Goal: Information Seeking & Learning: Learn about a topic

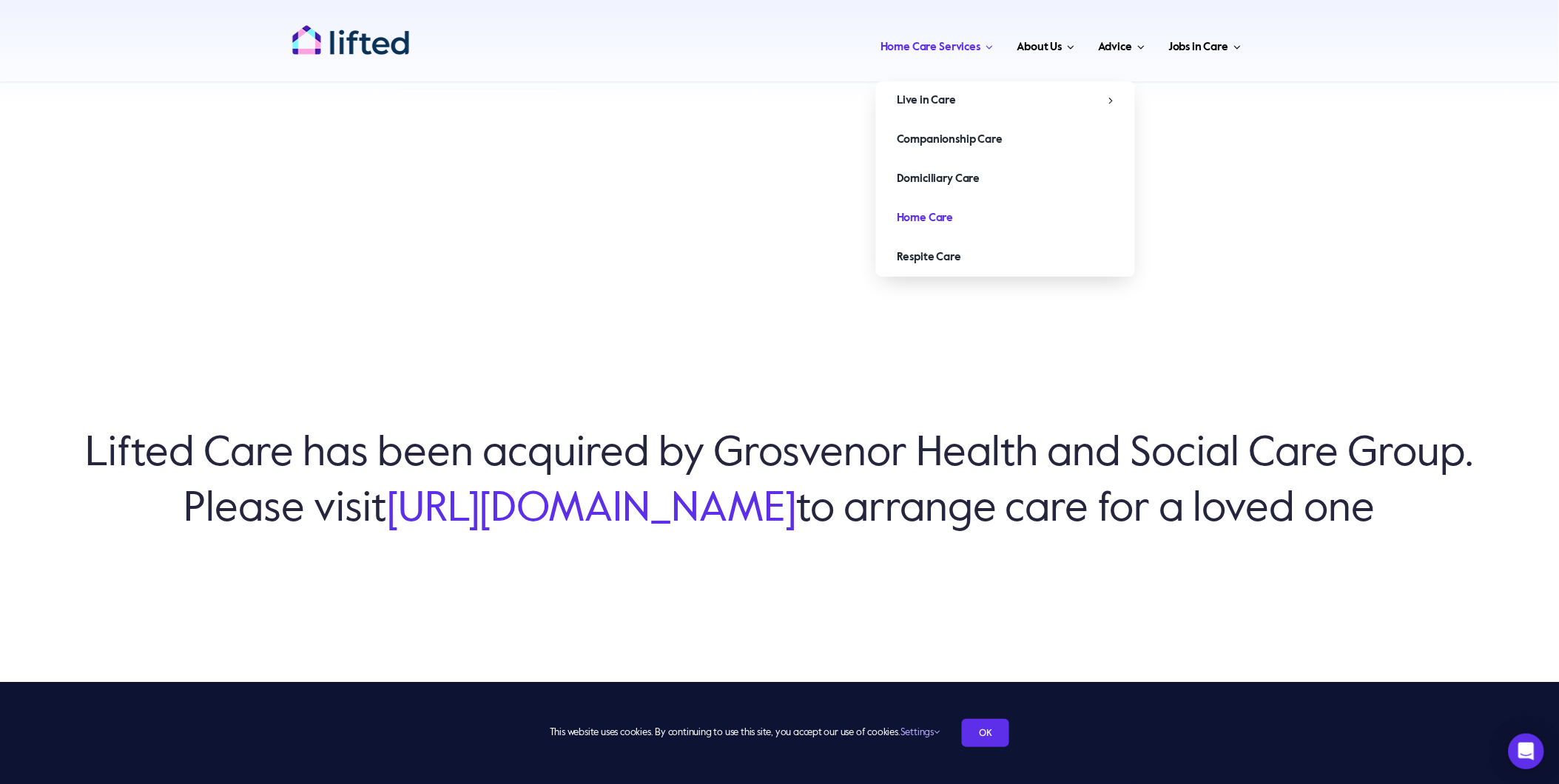
click at [916, 218] on span "Home Care" at bounding box center [924, 218] width 57 height 23
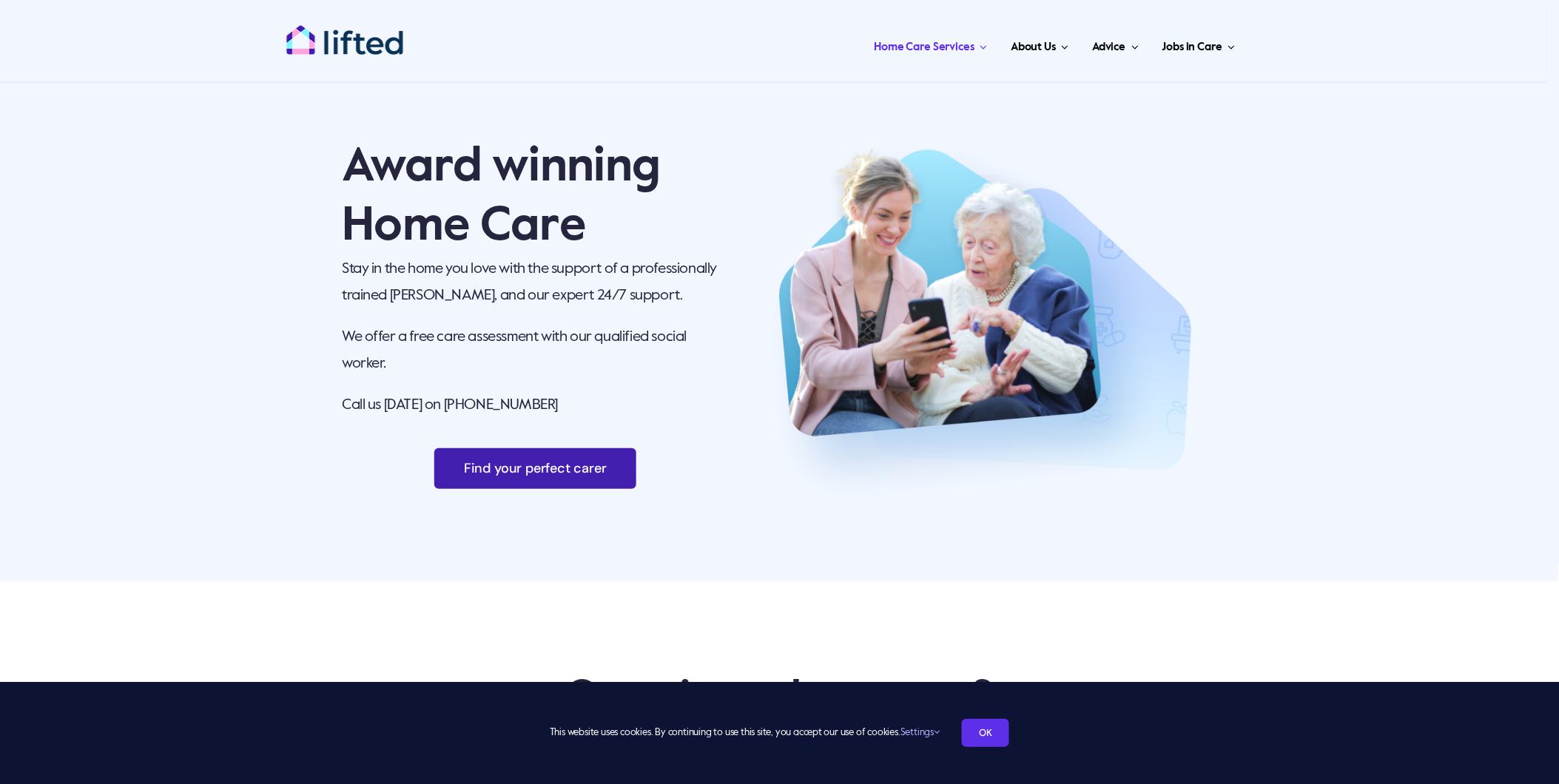
click at [535, 466] on span "Find your perfect carer" at bounding box center [535, 468] width 143 height 16
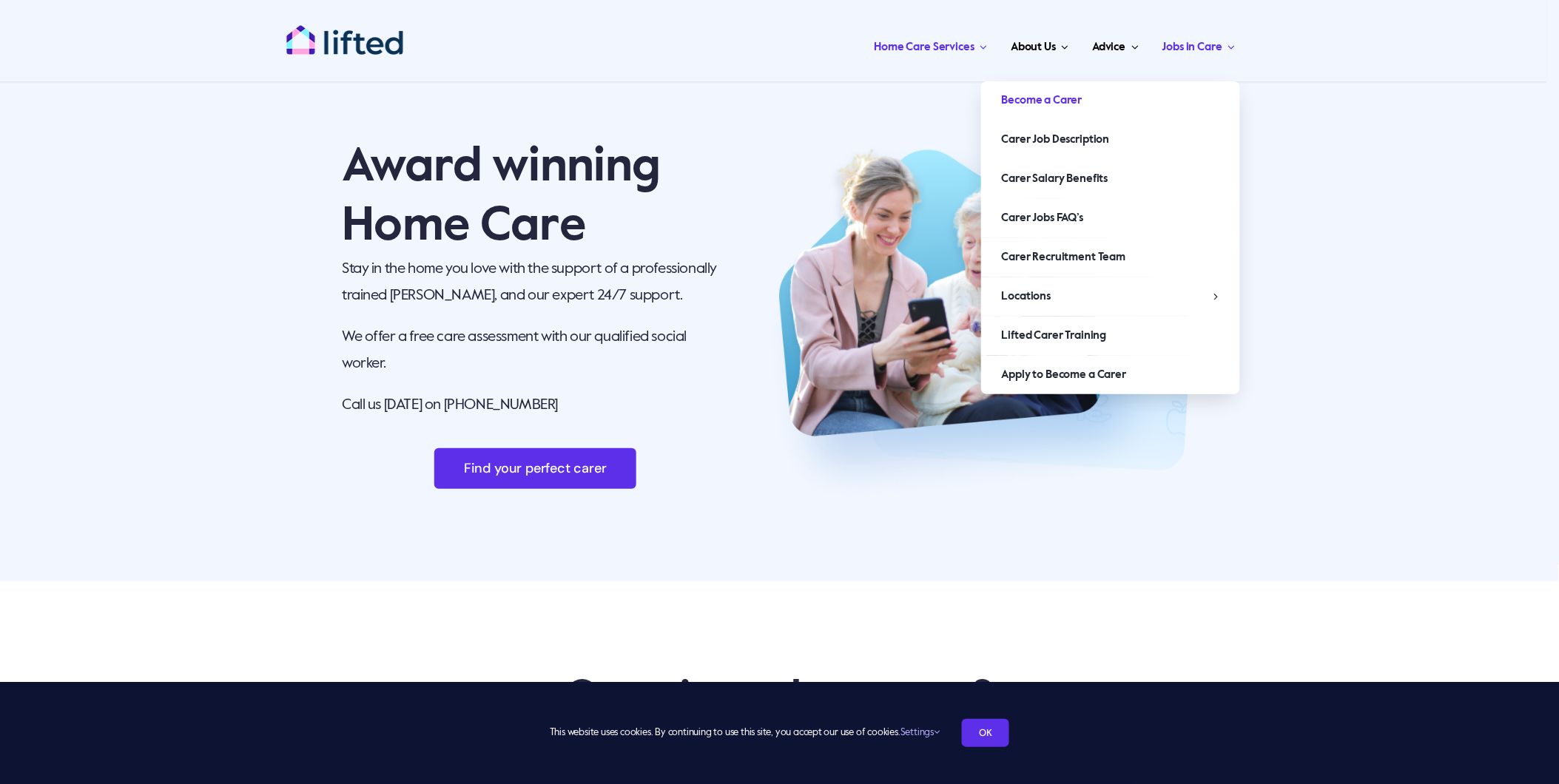
click at [1040, 104] on span "Become a Carer" at bounding box center [1042, 100] width 81 height 23
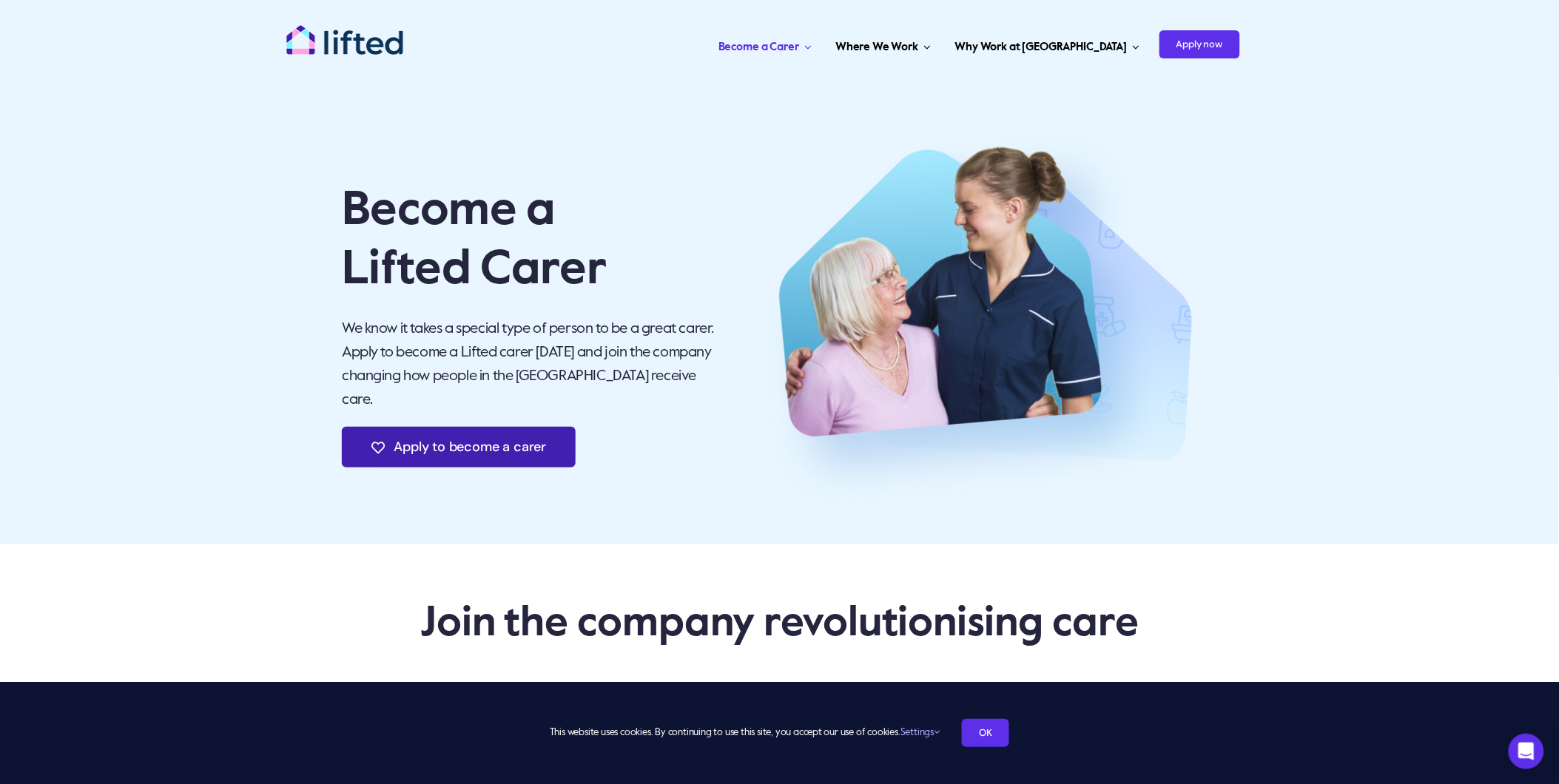
click at [458, 439] on span "Apply to become a carer" at bounding box center [470, 447] width 152 height 16
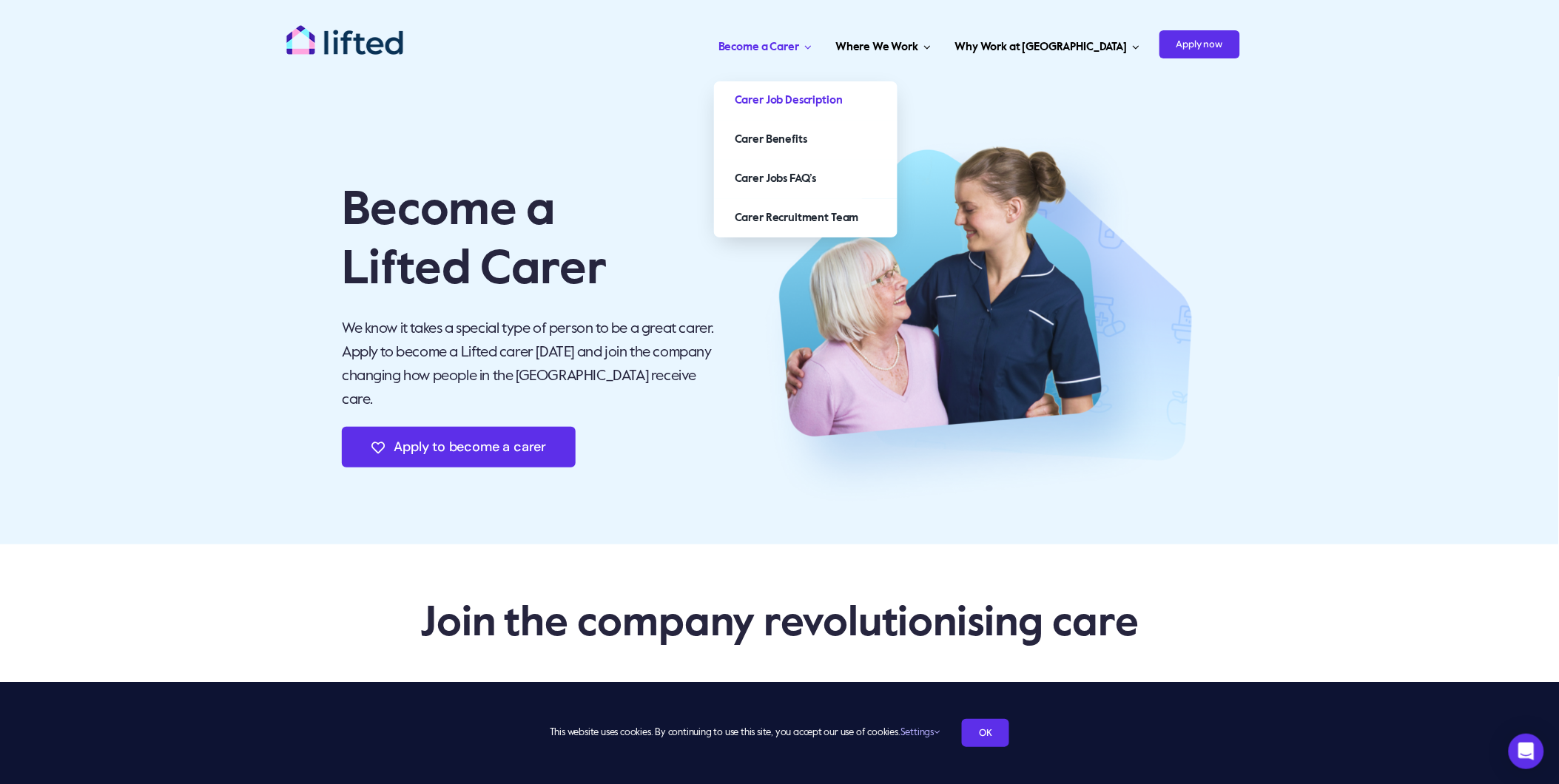
click at [843, 94] on span "Carer Job Description" at bounding box center [788, 100] width 108 height 23
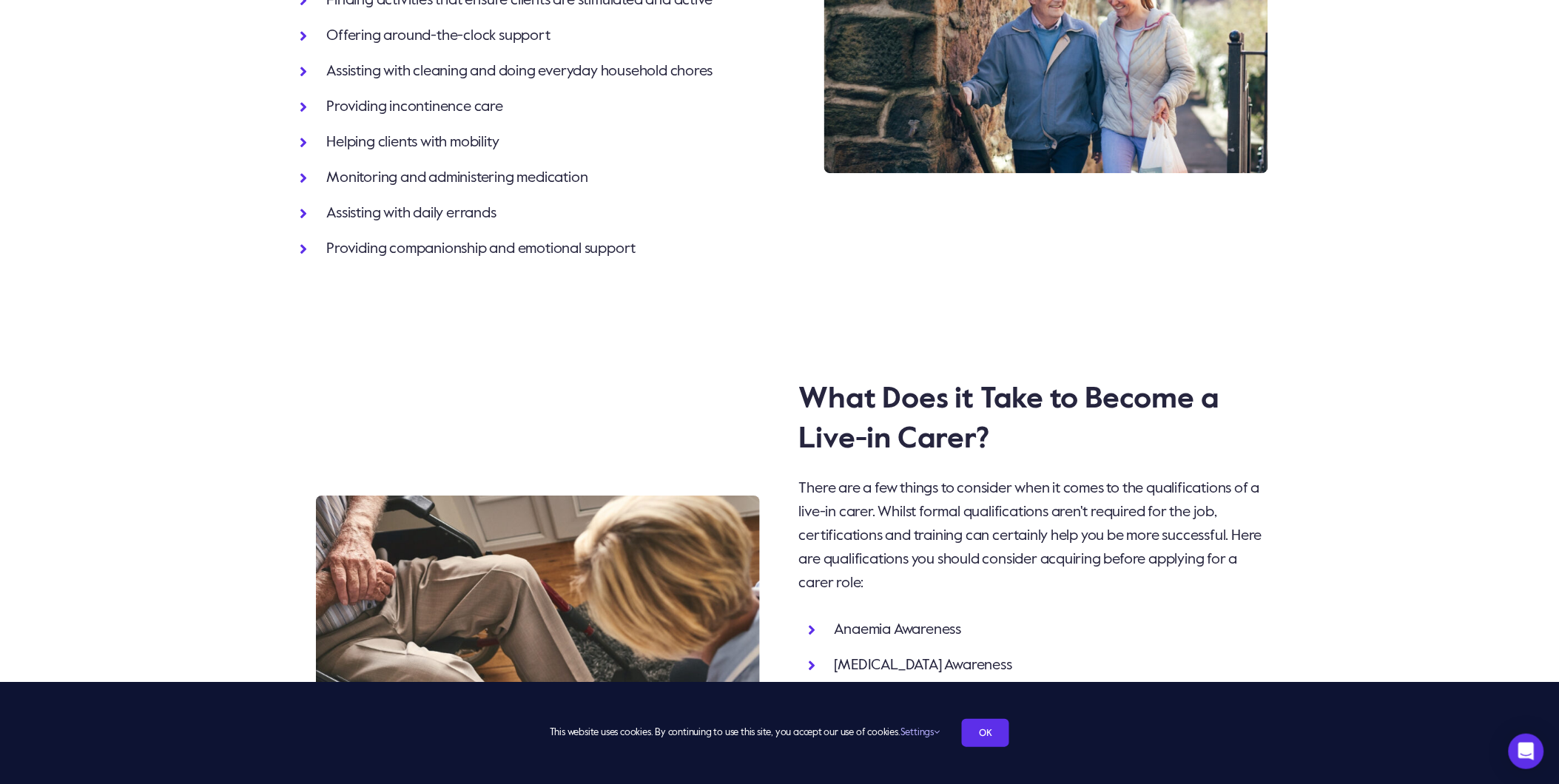
scroll to position [1479, 0]
